Goal: Information Seeking & Learning: Learn about a topic

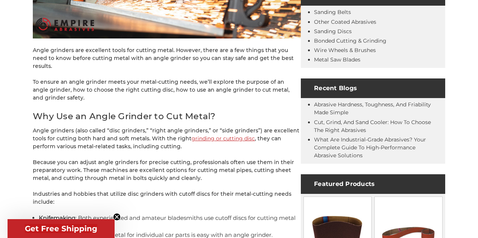
scroll to position [289, 0]
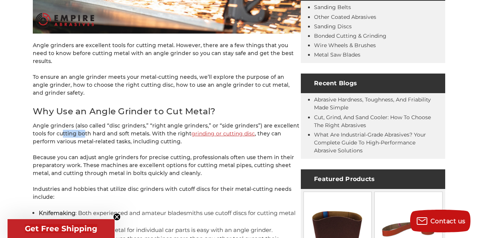
drag, startPoint x: 61, startPoint y: 123, endPoint x: 85, endPoint y: 122, distance: 24.2
click at [85, 122] on p "Angle grinders (also called “disc grinders,” “right angle grinders,” or “side g…" at bounding box center [167, 134] width 268 height 24
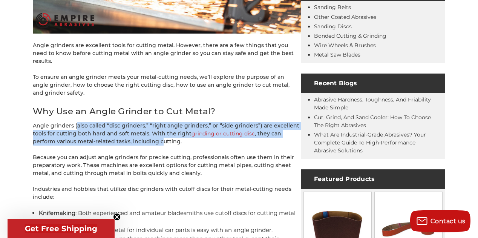
drag, startPoint x: 75, startPoint y: 117, endPoint x: 138, endPoint y: 132, distance: 64.6
click at [138, 132] on p "Angle grinders (also called “disc grinders,” “right angle grinders,” or “side g…" at bounding box center [167, 134] width 268 height 24
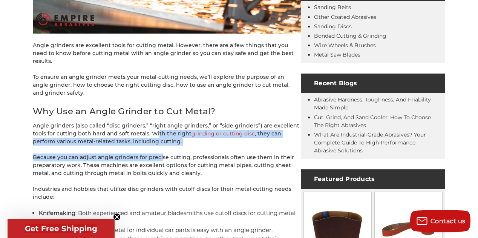
drag, startPoint x: 157, startPoint y: 127, endPoint x: 160, endPoint y: 138, distance: 11.2
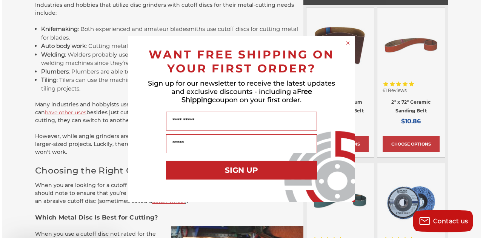
scroll to position [475, 0]
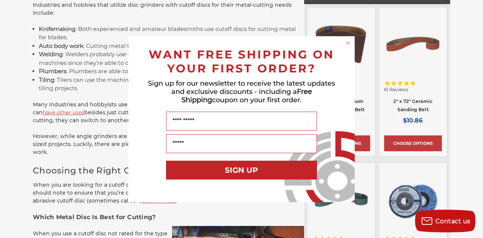
click at [347, 41] on circle "Close dialog" at bounding box center [347, 42] width 7 height 7
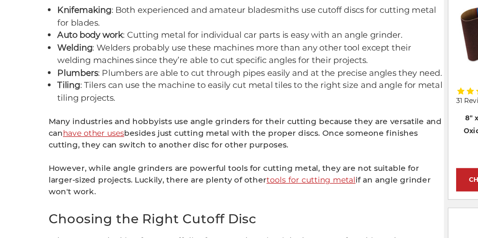
scroll to position [473, 0]
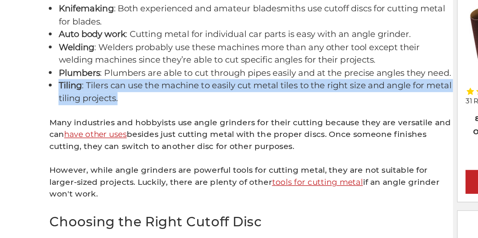
drag, startPoint x: 39, startPoint y: 78, endPoint x: 101, endPoint y: 90, distance: 63.4
click at [101, 90] on li "Tiling : Tilers can use the machine to easily cut metal tiles to the right size…" at bounding box center [170, 83] width 262 height 17
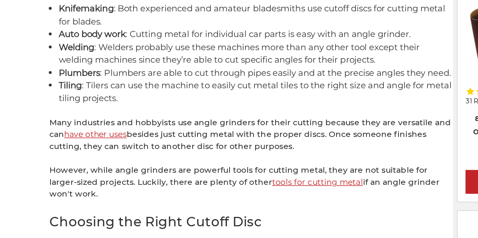
click at [58, 78] on li "Tiling : Tilers can use the machine to easily cut metal tiles to the right size…" at bounding box center [170, 83] width 262 height 17
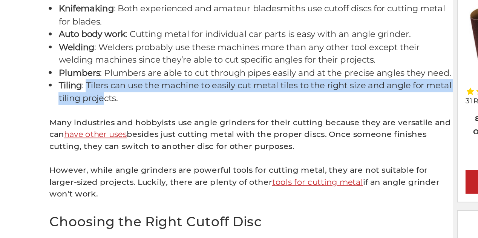
drag, startPoint x: 57, startPoint y: 77, endPoint x: 85, endPoint y: 89, distance: 30.6
click at [85, 89] on li "Tiling : Tilers can use the machine to easily cut metal tiles to the right size…" at bounding box center [170, 83] width 262 height 17
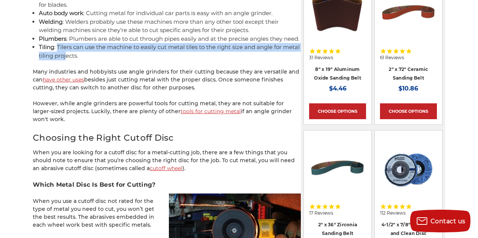
scroll to position [504, 0]
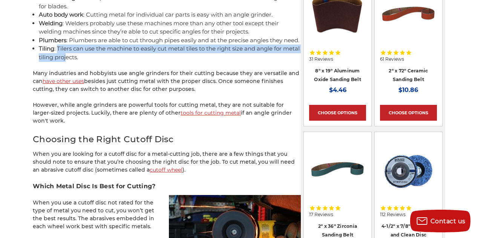
click at [95, 48] on li "Tiling : Tilers can use the machine to easily cut metal tiles to the right size…" at bounding box center [170, 53] width 262 height 17
drag, startPoint x: 56, startPoint y: 49, endPoint x: 117, endPoint y: 61, distance: 61.9
click at [117, 61] on li "Tiling : Tilers can use the machine to easily cut metal tiles to the right size…" at bounding box center [170, 53] width 262 height 17
copy li "Tilers can use the machine to easily cut metal tiles to the right size and angl…"
